Goal: Information Seeking & Learning: Learn about a topic

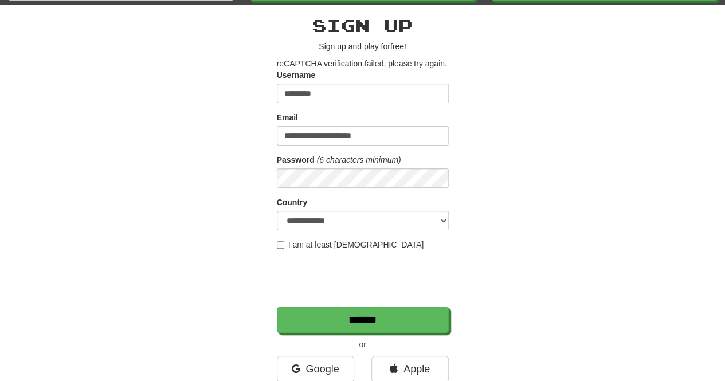
scroll to position [101, 0]
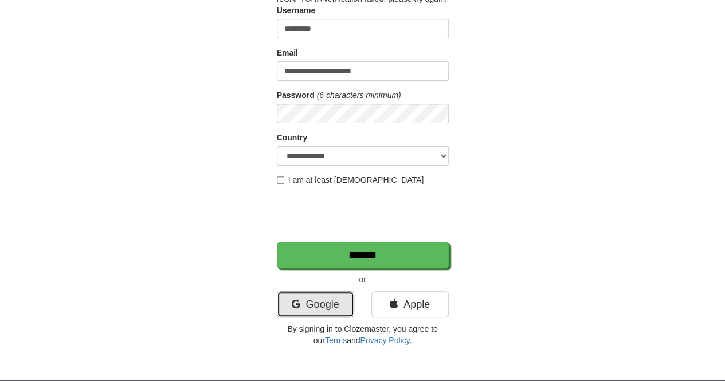
click at [299, 312] on link "Google" at bounding box center [315, 304] width 77 height 26
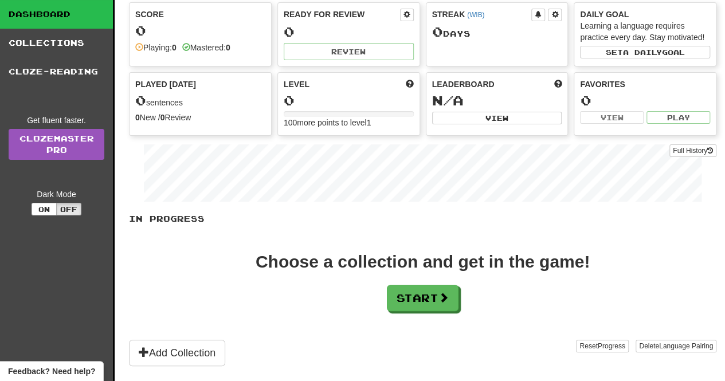
scroll to position [58, 0]
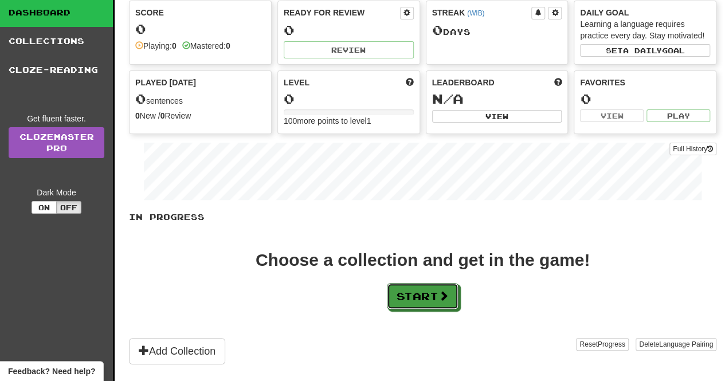
click at [416, 295] on button "Start" at bounding box center [423, 296] width 72 height 26
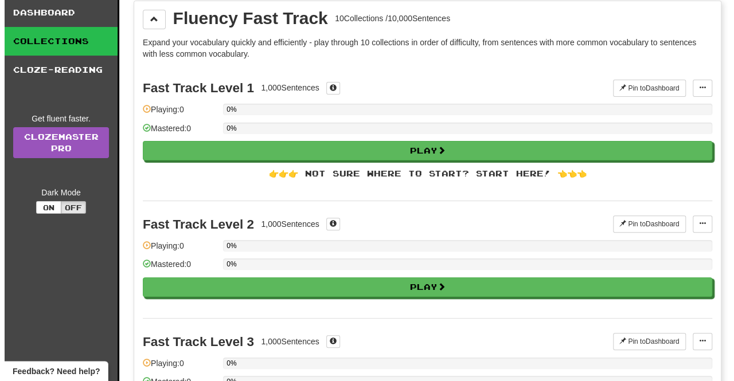
scroll to position [0, 0]
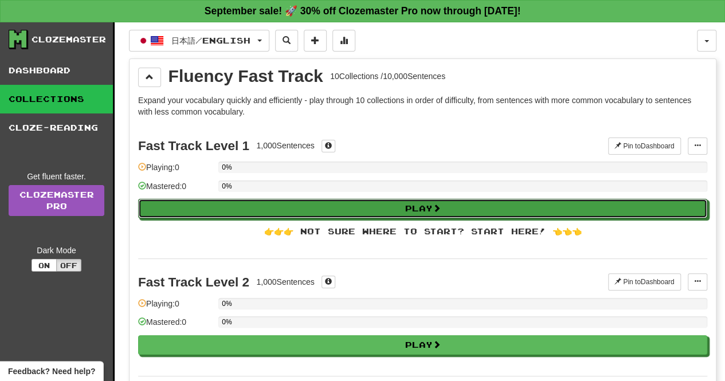
click at [332, 208] on button "Play" at bounding box center [422, 208] width 569 height 19
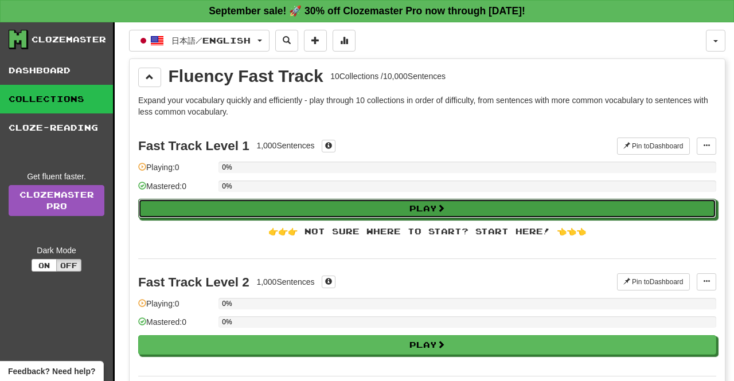
select select "**"
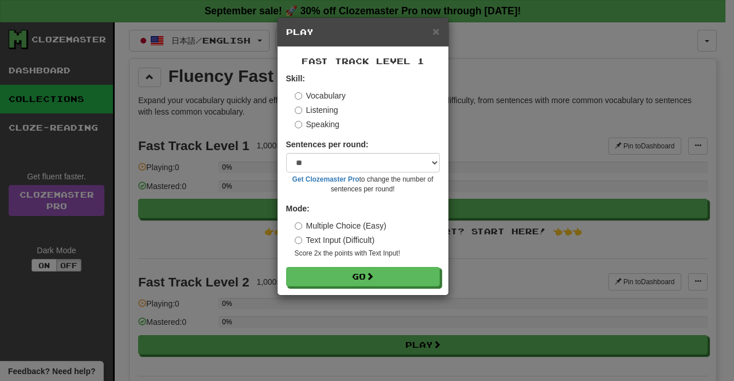
click at [468, 132] on div "× Play Fast Track Level 1 Skill: Vocabulary Listening Speaking Sentences per ro…" at bounding box center [367, 190] width 734 height 381
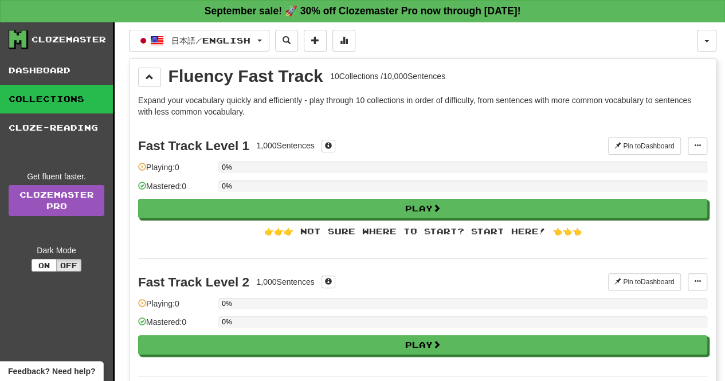
click at [436, 228] on div "👉👉👉 Not sure where to start? Start here! 👈👈👈" at bounding box center [422, 231] width 569 height 11
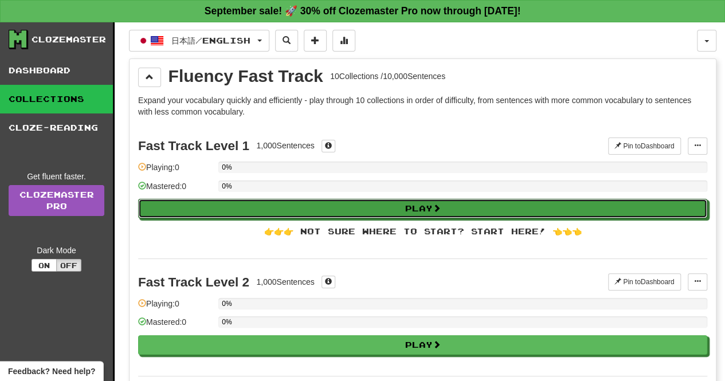
click at [428, 206] on button "Play" at bounding box center [422, 208] width 569 height 19
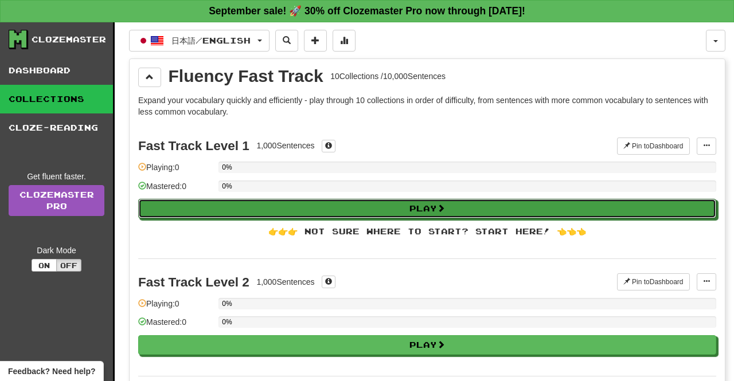
select select "**"
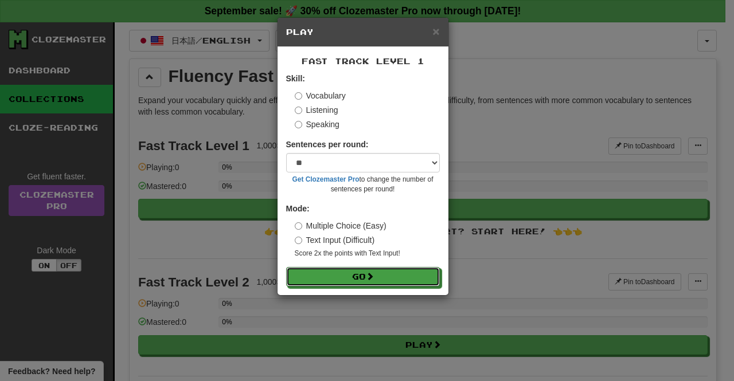
click at [345, 275] on button "Go" at bounding box center [363, 276] width 154 height 19
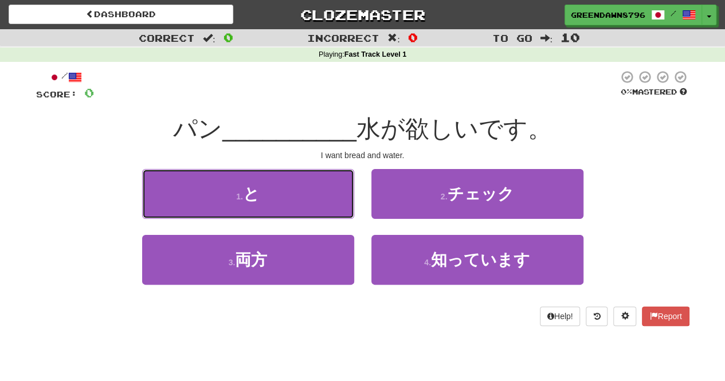
click at [326, 197] on button "1 . と" at bounding box center [248, 194] width 212 height 50
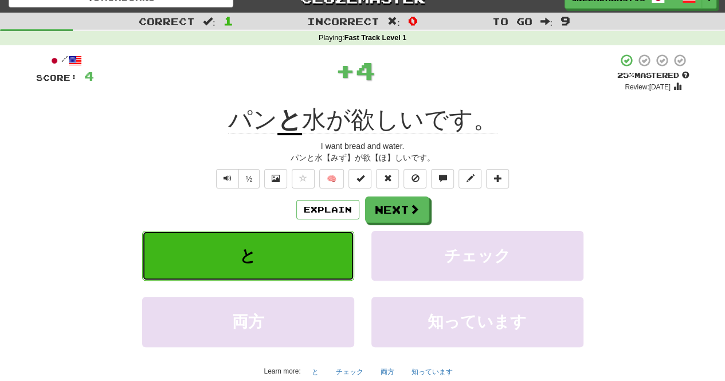
scroll to position [18, 0]
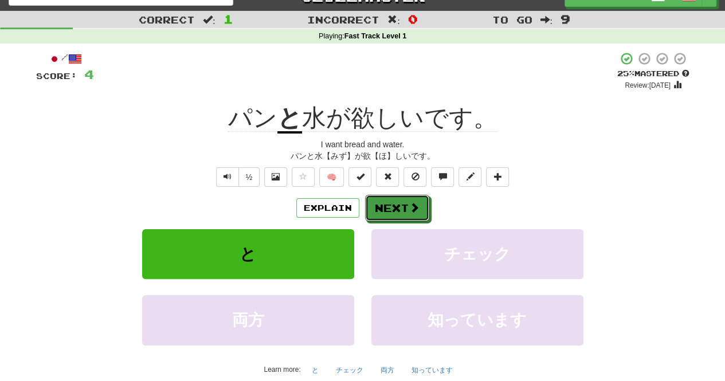
click at [409, 209] on span at bounding box center [414, 207] width 10 height 10
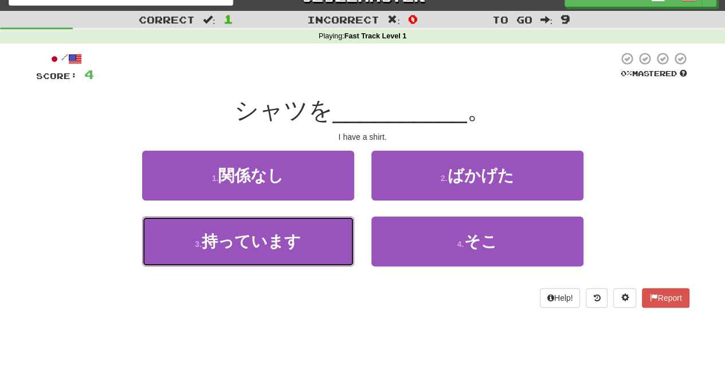
click at [323, 233] on button "3 . 持っています" at bounding box center [248, 242] width 212 height 50
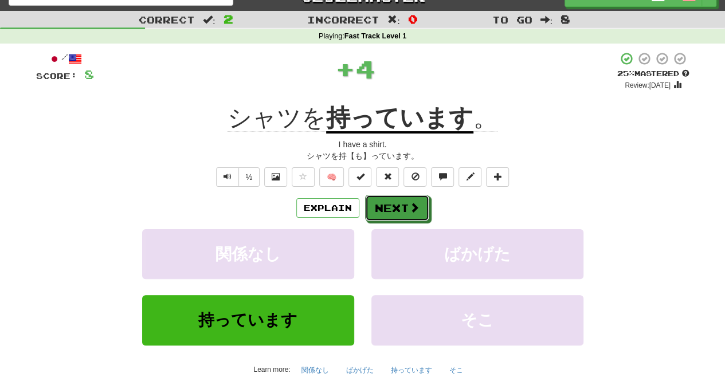
click at [416, 209] on span at bounding box center [414, 207] width 10 height 10
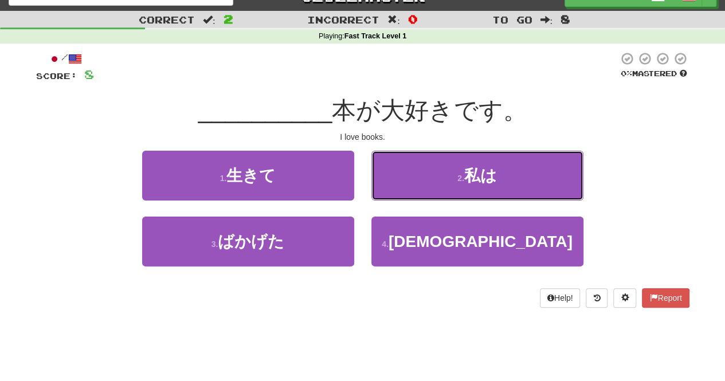
click at [388, 179] on button "2 . 私は" at bounding box center [478, 176] width 212 height 50
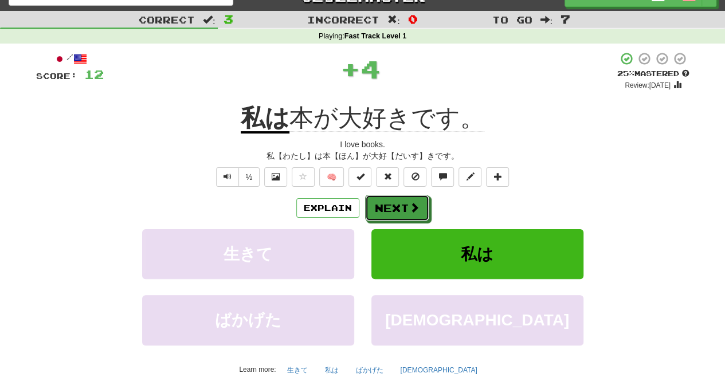
click at [399, 213] on button "Next" at bounding box center [397, 208] width 64 height 26
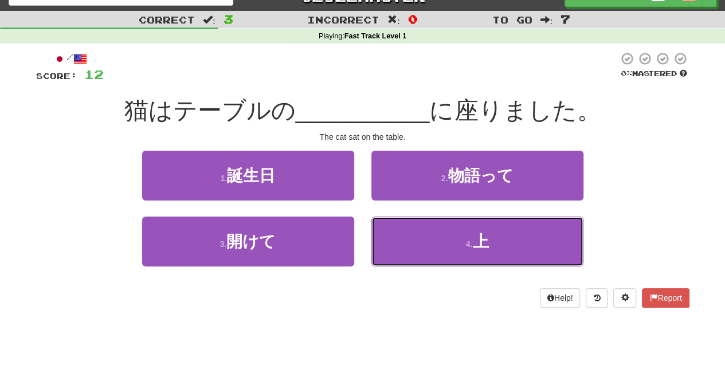
click at [421, 243] on button "4 . 上" at bounding box center [478, 242] width 212 height 50
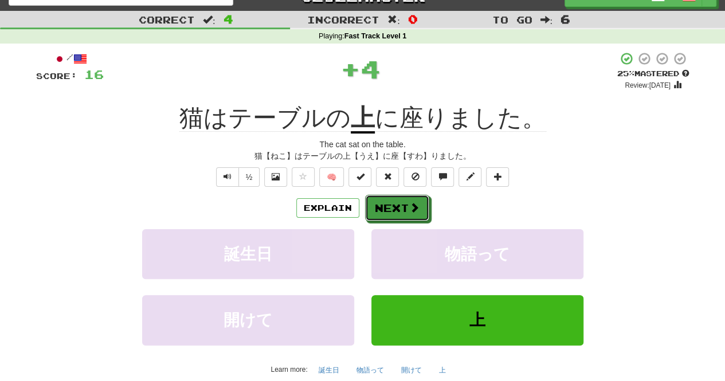
click at [406, 199] on button "Next" at bounding box center [397, 208] width 64 height 26
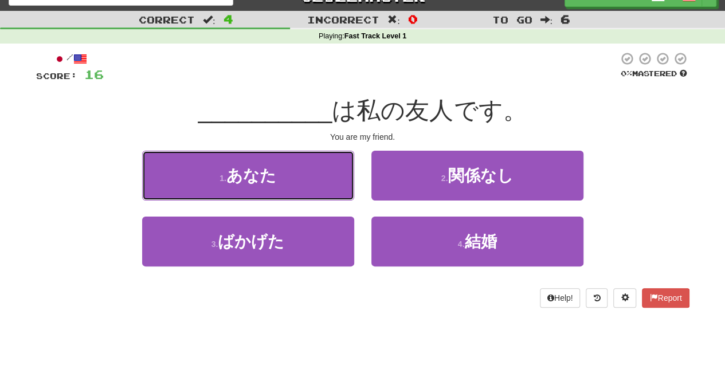
click at [321, 175] on button "1 . あなた" at bounding box center [248, 176] width 212 height 50
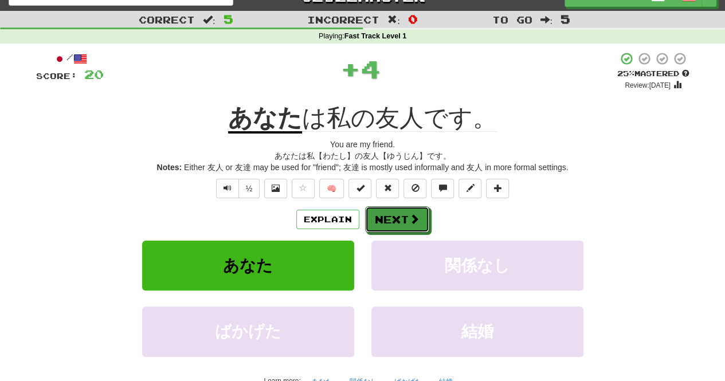
click at [389, 212] on button "Next" at bounding box center [397, 219] width 64 height 26
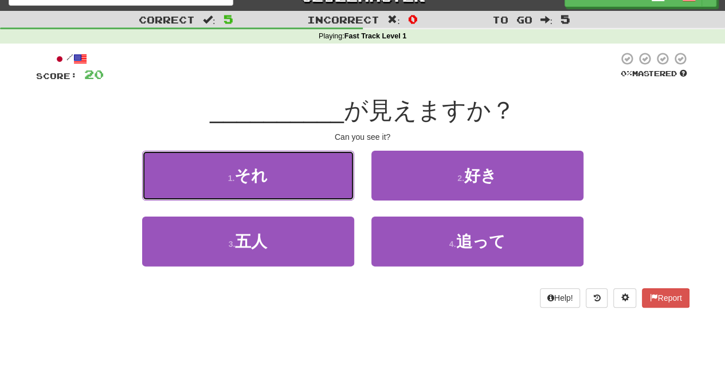
click at [326, 179] on button "1 . それ" at bounding box center [248, 176] width 212 height 50
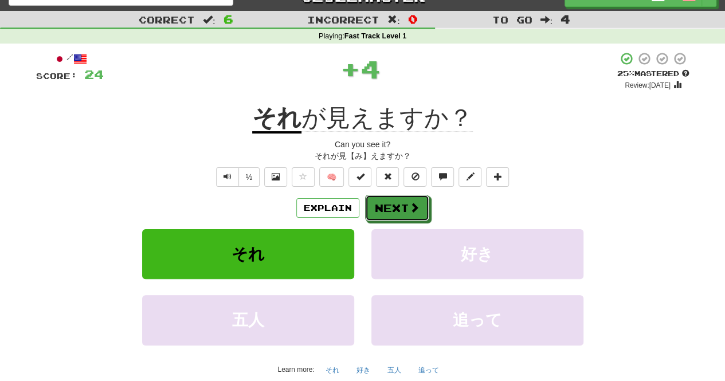
click at [385, 202] on button "Next" at bounding box center [397, 208] width 64 height 26
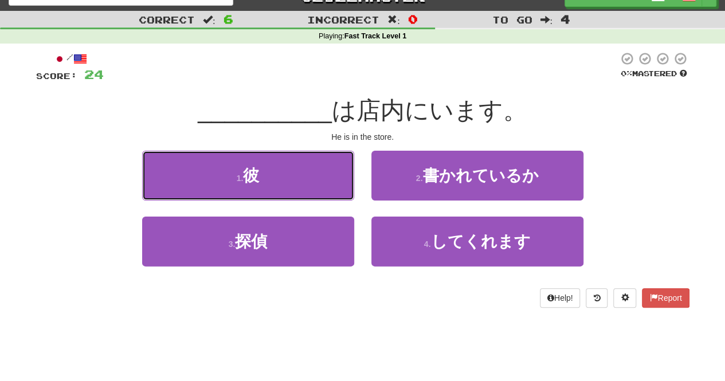
click at [319, 165] on button "1 . 彼" at bounding box center [248, 176] width 212 height 50
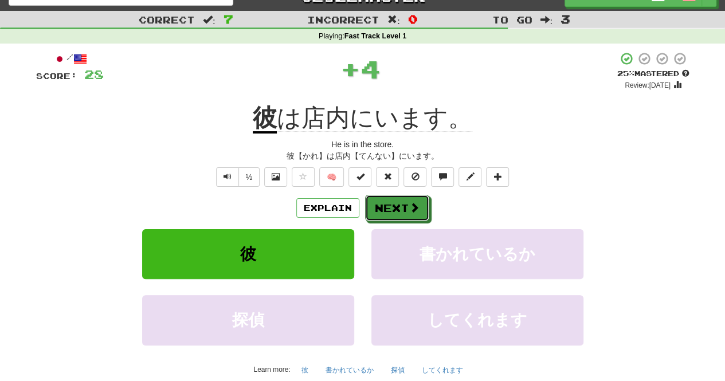
click at [380, 204] on button "Next" at bounding box center [397, 208] width 64 height 26
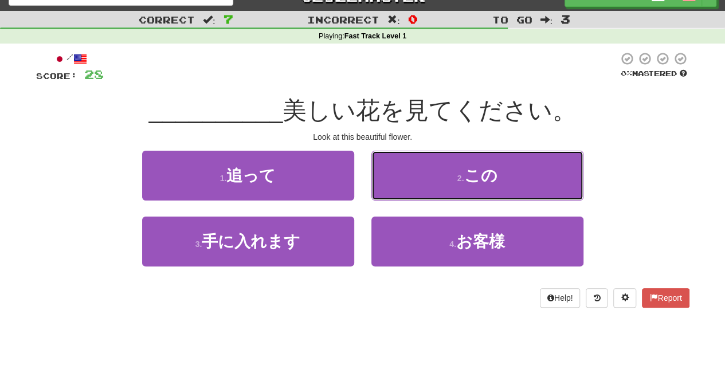
click at [443, 171] on button "2 . この" at bounding box center [478, 176] width 212 height 50
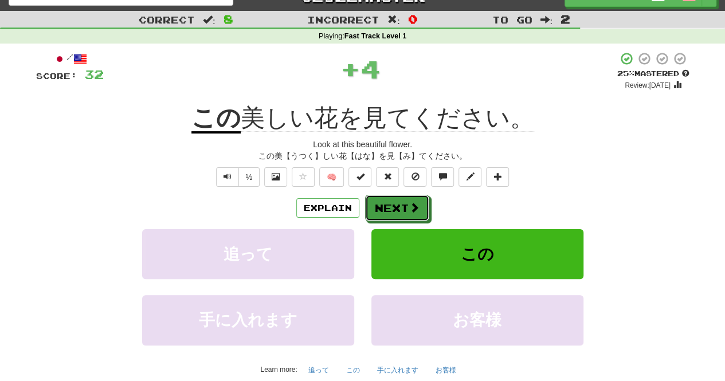
click at [394, 202] on button "Next" at bounding box center [397, 208] width 64 height 26
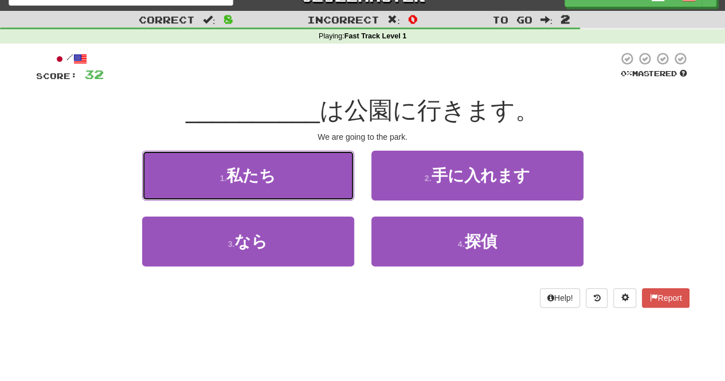
click at [330, 173] on button "1 . 私たち" at bounding box center [248, 176] width 212 height 50
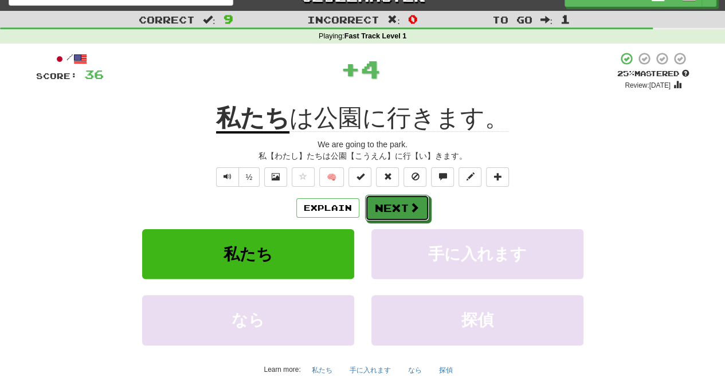
click at [398, 203] on button "Next" at bounding box center [397, 208] width 64 height 26
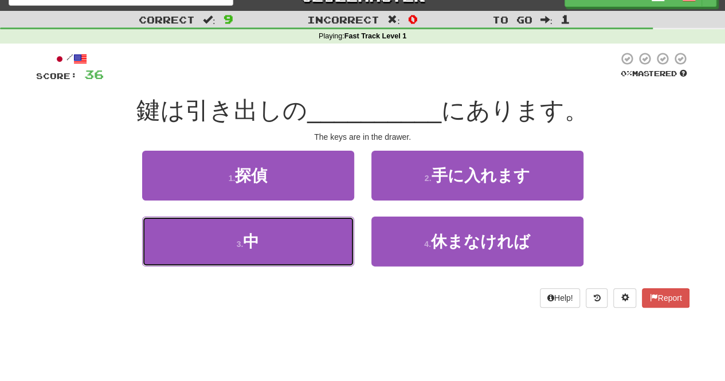
click at [335, 232] on button "3 . 中" at bounding box center [248, 242] width 212 height 50
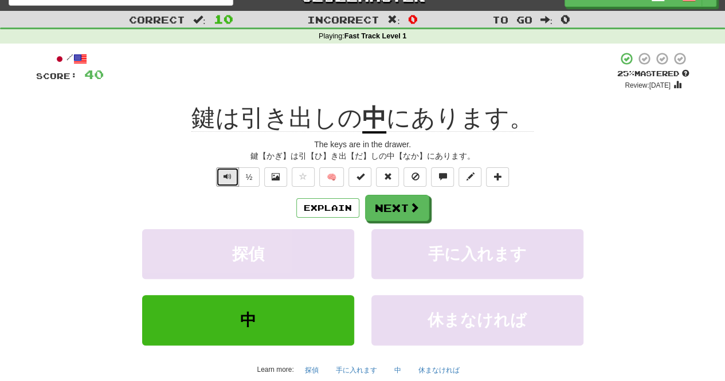
click at [229, 177] on span "Text-to-speech controls" at bounding box center [228, 177] width 8 height 8
click at [404, 214] on button "Next" at bounding box center [397, 208] width 64 height 26
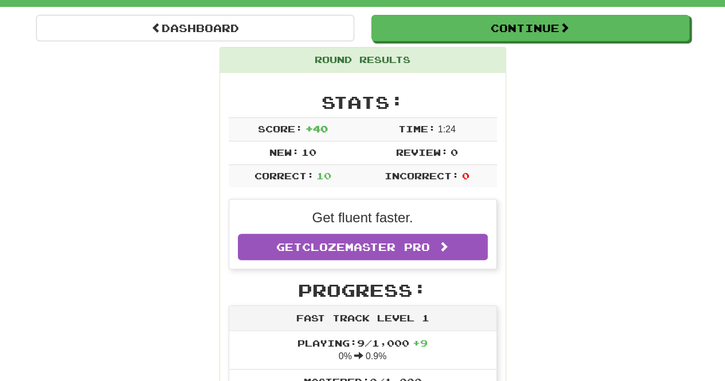
scroll to position [58, 0]
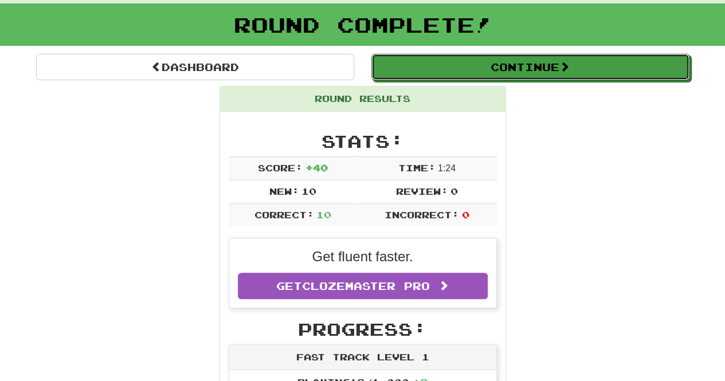
click at [494, 61] on button "Continue" at bounding box center [531, 67] width 318 height 26
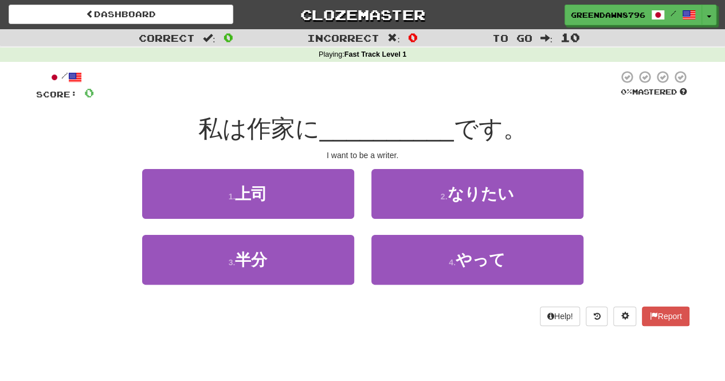
scroll to position [1, 0]
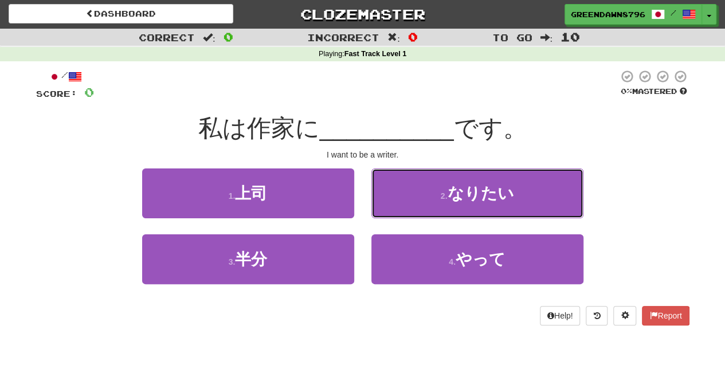
click at [402, 199] on button "2 . なりたい" at bounding box center [478, 194] width 212 height 50
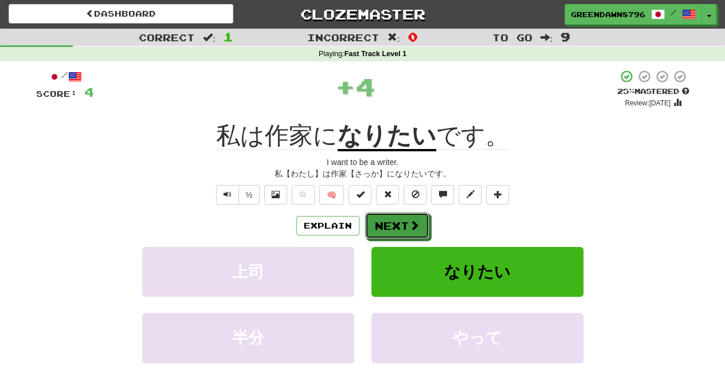
click at [395, 229] on button "Next" at bounding box center [397, 226] width 64 height 26
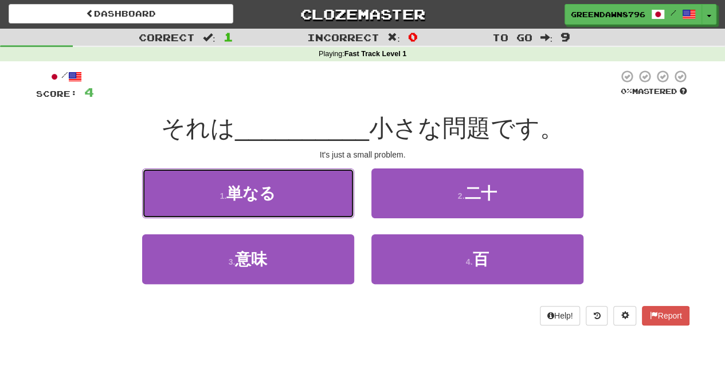
click at [322, 183] on button "1 . 単なる" at bounding box center [248, 194] width 212 height 50
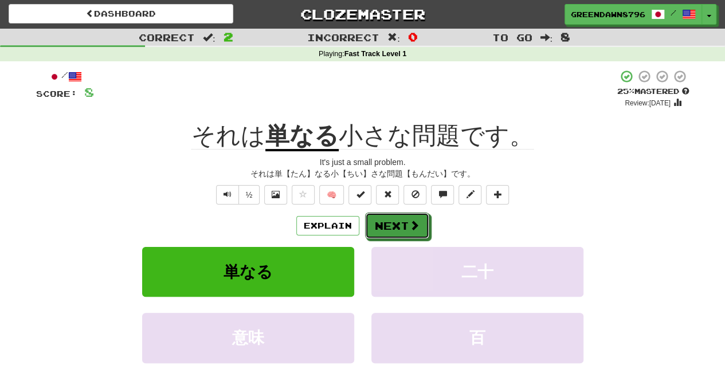
click at [409, 220] on span at bounding box center [414, 225] width 10 height 10
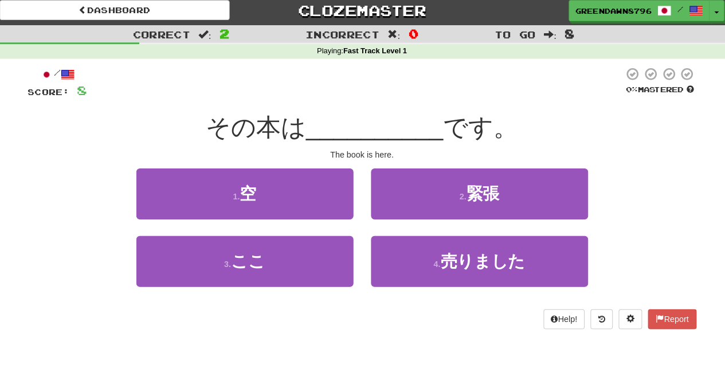
scroll to position [0, 0]
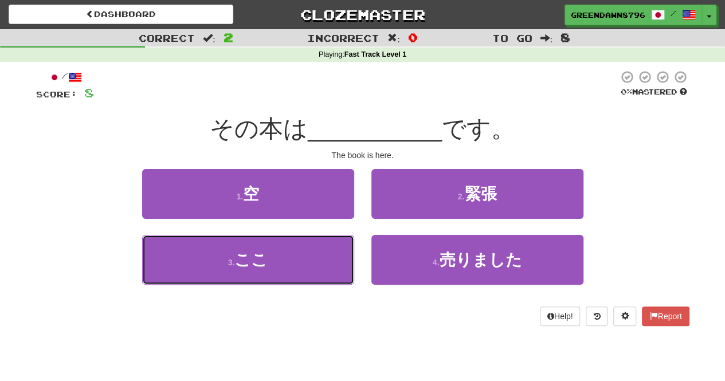
click at [316, 271] on button "3 . ここ" at bounding box center [248, 260] width 212 height 50
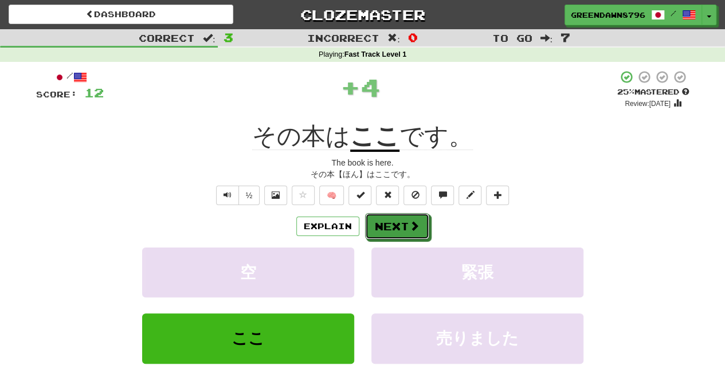
click at [393, 222] on button "Next" at bounding box center [397, 226] width 64 height 26
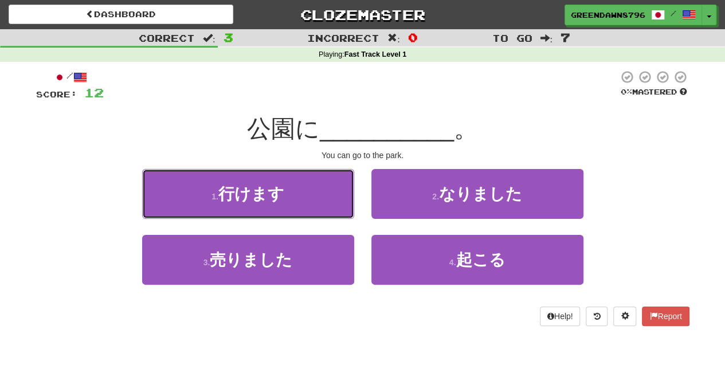
click at [297, 189] on button "1 . 行けます" at bounding box center [248, 194] width 212 height 50
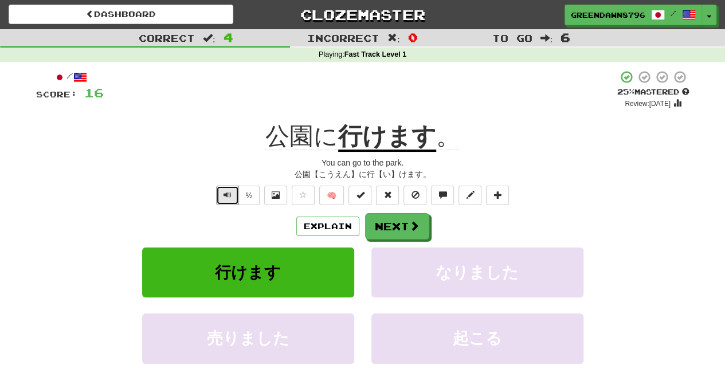
click at [234, 189] on button "Text-to-speech controls" at bounding box center [227, 195] width 23 height 19
click at [382, 229] on button "Next" at bounding box center [397, 226] width 64 height 26
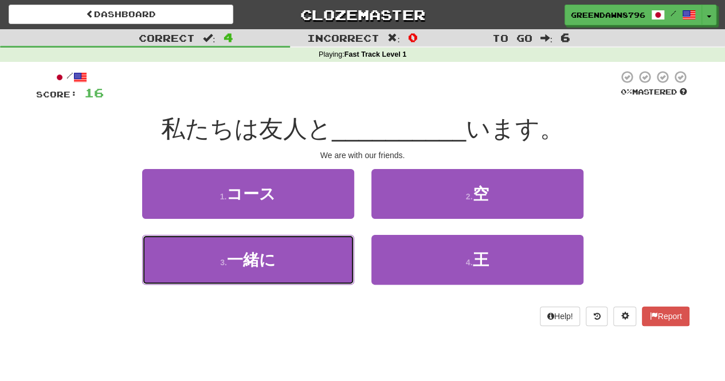
click at [307, 242] on button "3 . 一緒に" at bounding box center [248, 260] width 212 height 50
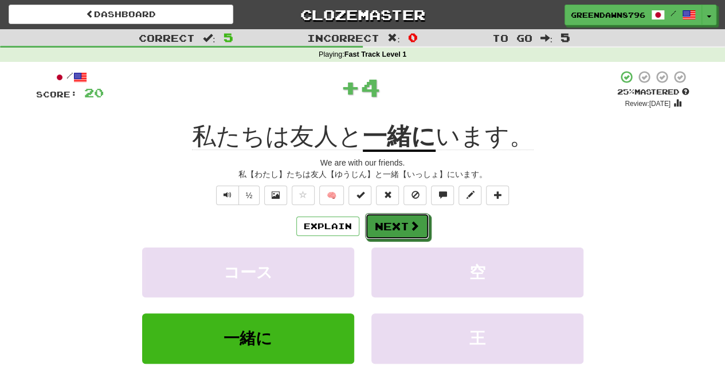
click at [406, 228] on button "Next" at bounding box center [397, 226] width 64 height 26
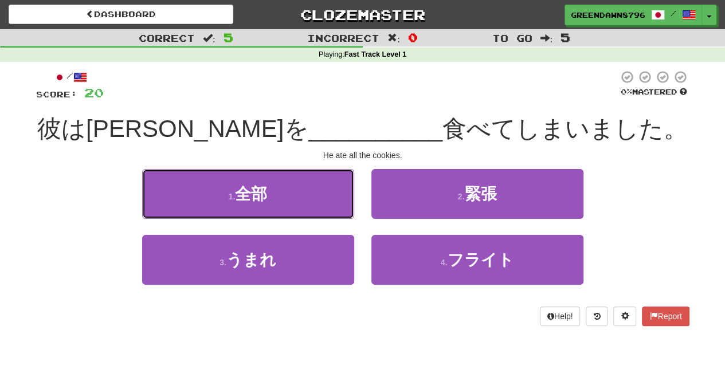
click at [302, 198] on button "1 . 全部" at bounding box center [248, 194] width 212 height 50
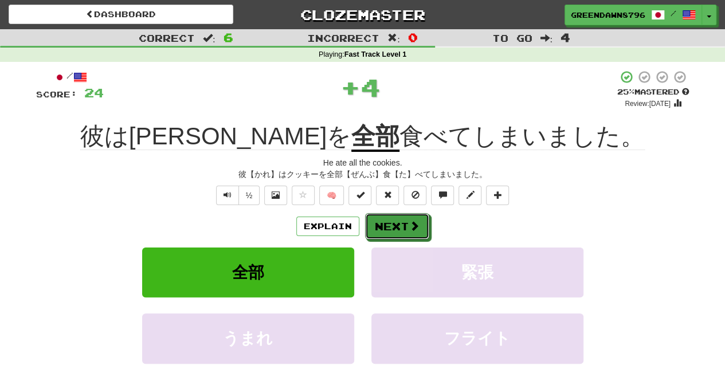
click at [388, 222] on button "Next" at bounding box center [397, 226] width 64 height 26
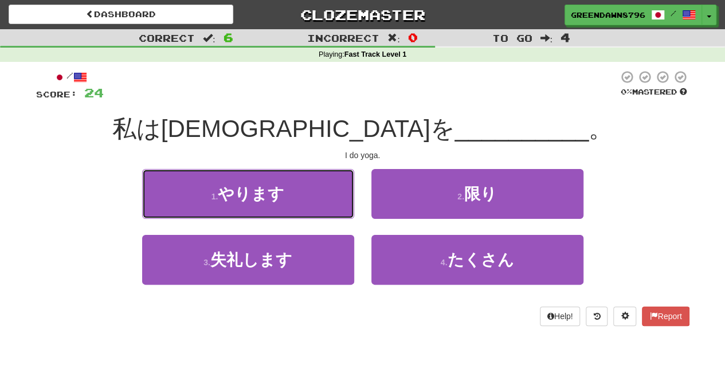
click at [317, 192] on button "1 . やります" at bounding box center [248, 194] width 212 height 50
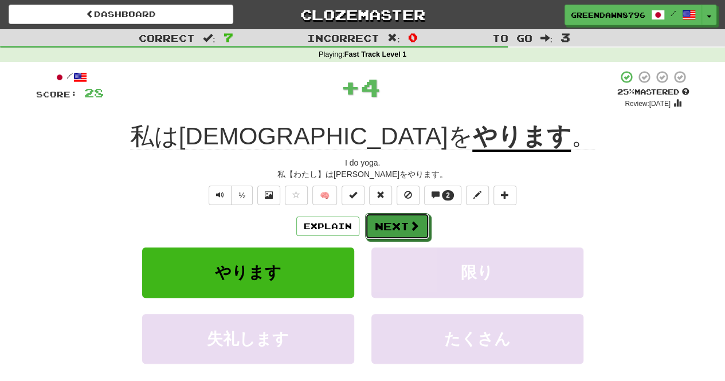
click at [385, 221] on button "Next" at bounding box center [397, 226] width 64 height 26
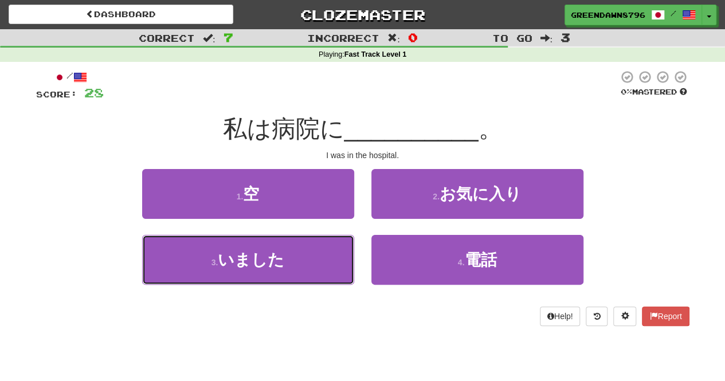
click at [344, 255] on button "3 . いました" at bounding box center [248, 260] width 212 height 50
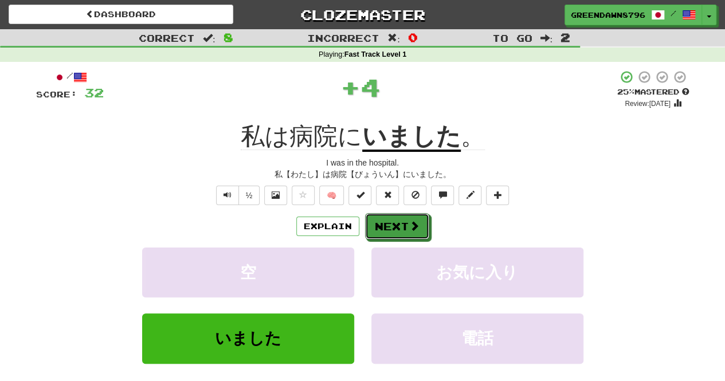
click at [400, 228] on button "Next" at bounding box center [397, 226] width 64 height 26
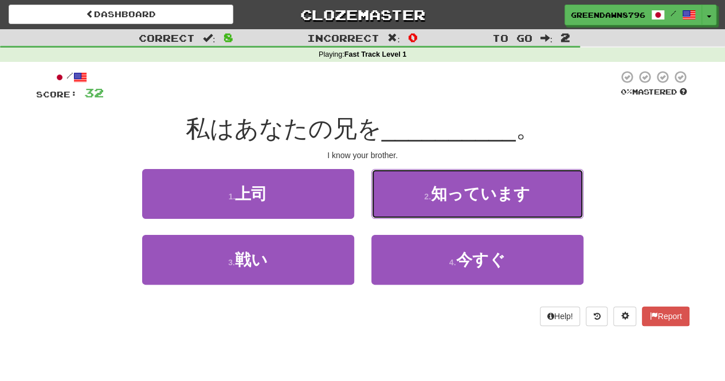
click at [424, 196] on button "2 . 知っています" at bounding box center [478, 194] width 212 height 50
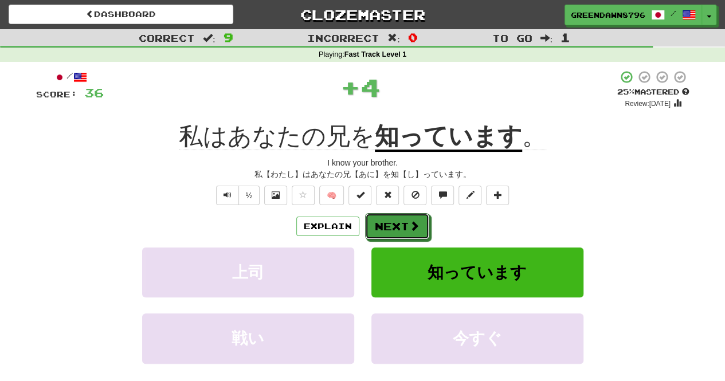
click at [419, 224] on span at bounding box center [414, 226] width 10 height 10
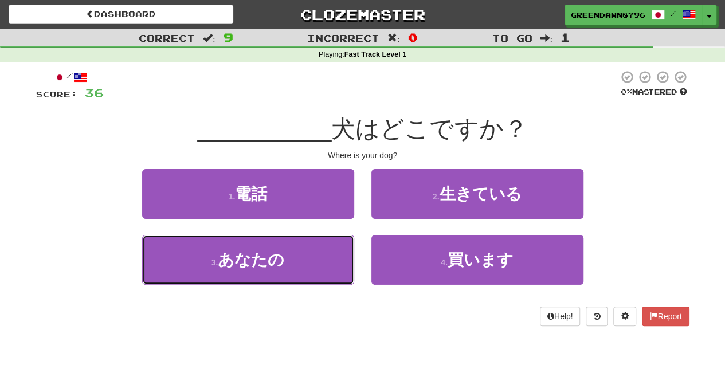
click at [338, 252] on button "3 . あなたの" at bounding box center [248, 260] width 212 height 50
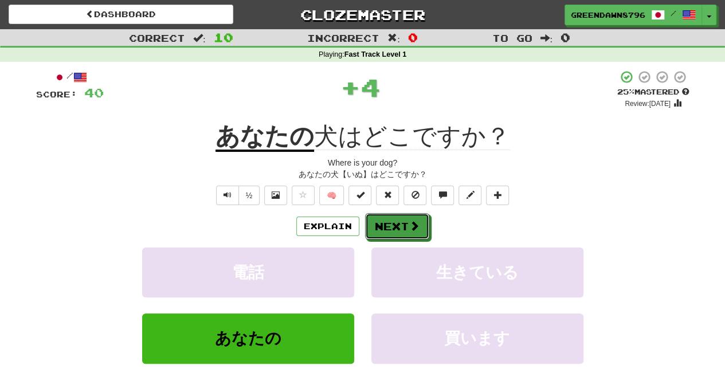
click at [397, 222] on button "Next" at bounding box center [397, 226] width 64 height 26
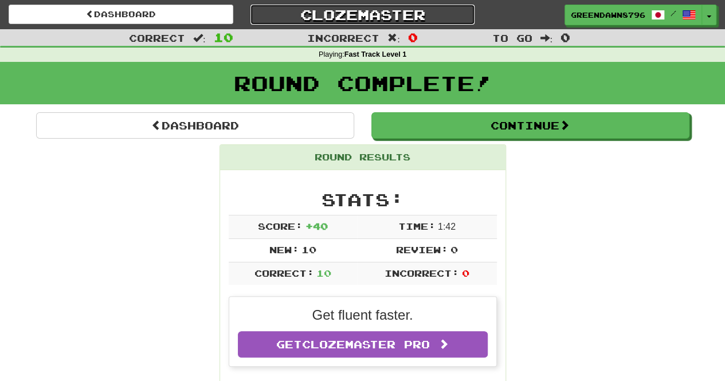
click at [308, 13] on link "Clozemaster" at bounding box center [363, 15] width 225 height 20
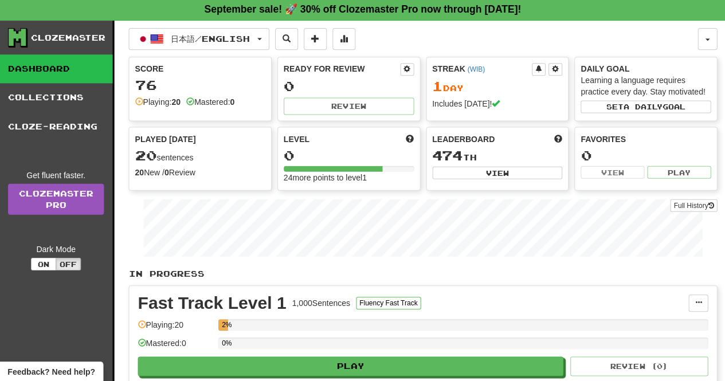
scroll to position [1, 0]
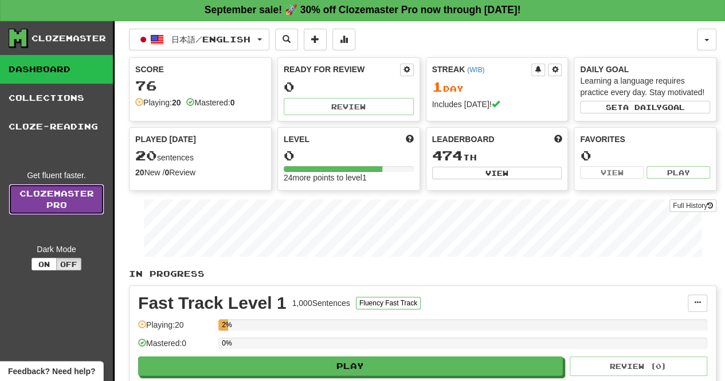
click at [89, 195] on link "Clozemaster Pro" at bounding box center [57, 199] width 96 height 31
